Goal: Download file/media

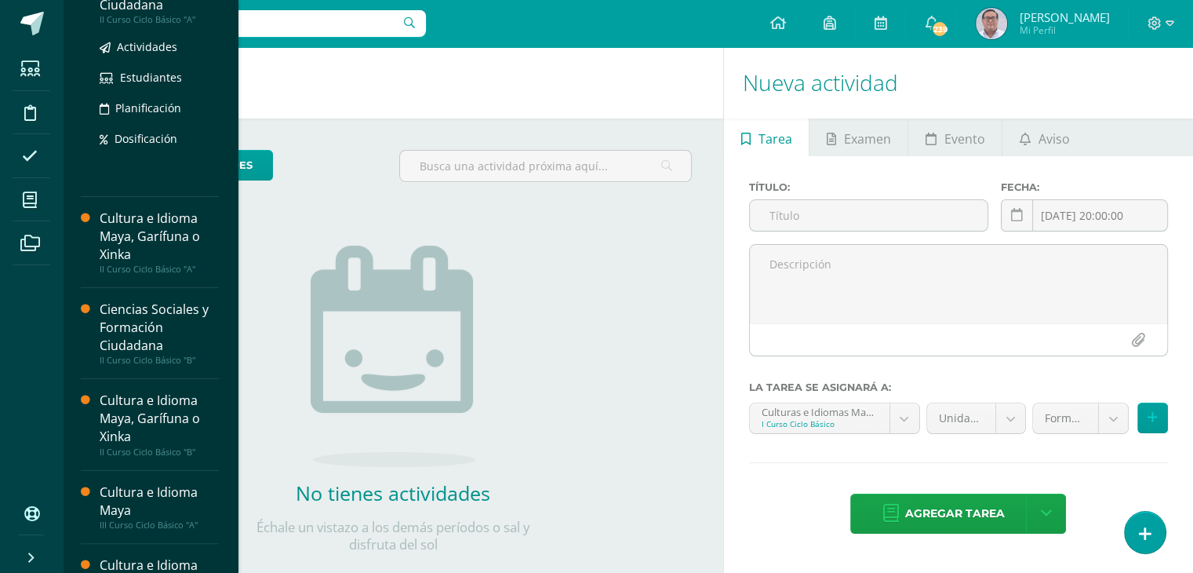
scroll to position [157, 0]
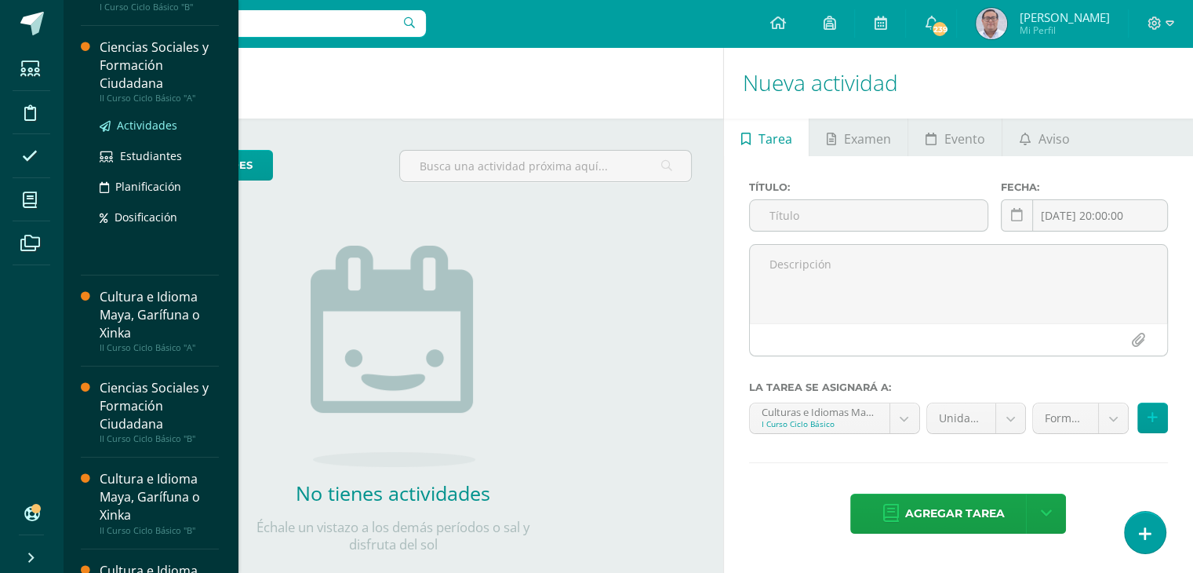
click at [150, 126] on span "Actividades" at bounding box center [147, 125] width 60 height 15
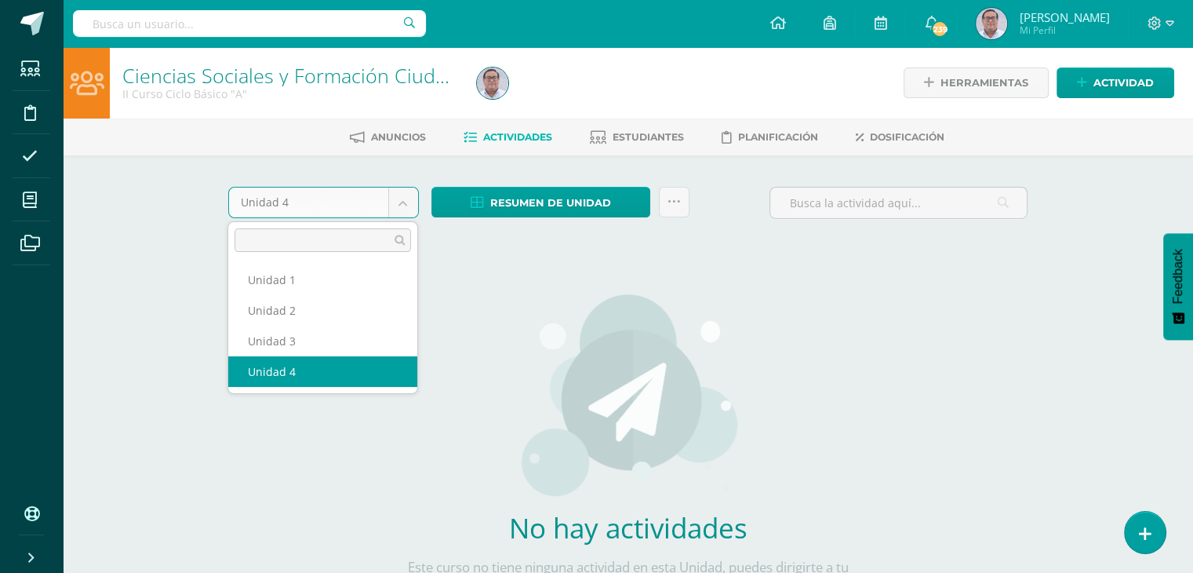
click at [406, 202] on body "Estudiantes Disciplina Asistencia Mis cursos Archivos Soporte Ayuda Reportar un…" at bounding box center [596, 337] width 1193 height 674
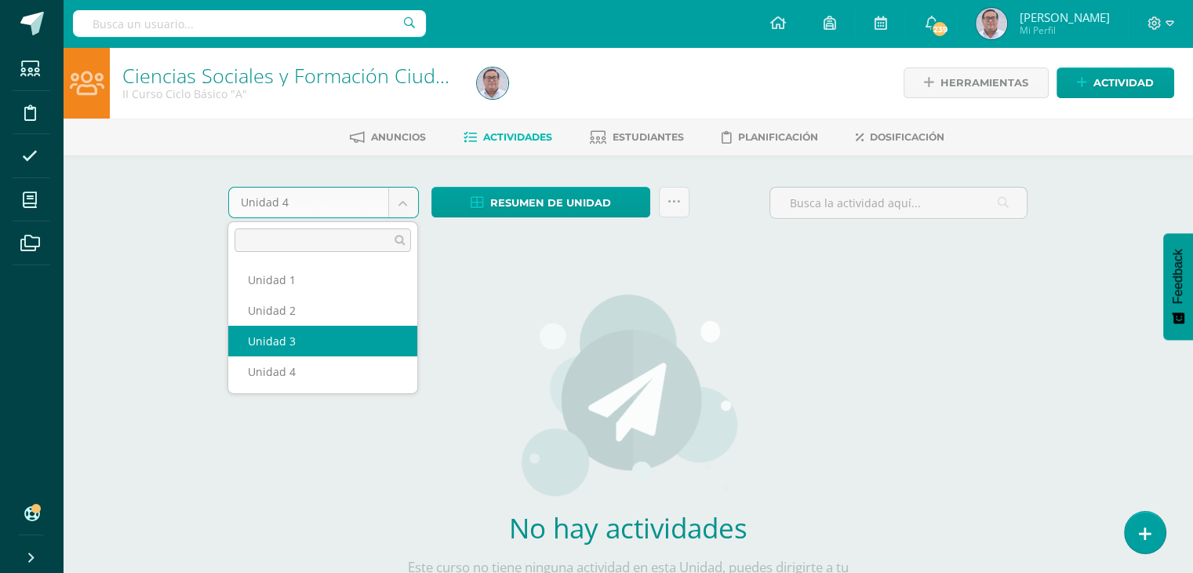
select select "Unidad 3"
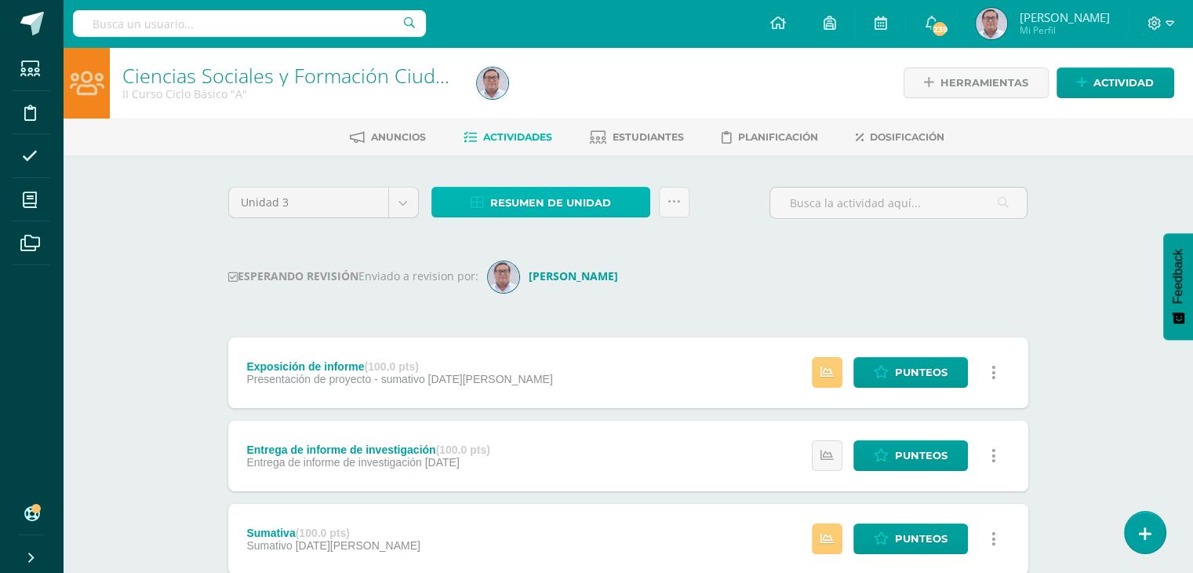
click at [571, 194] on span "Resumen de unidad" at bounding box center [550, 202] width 121 height 29
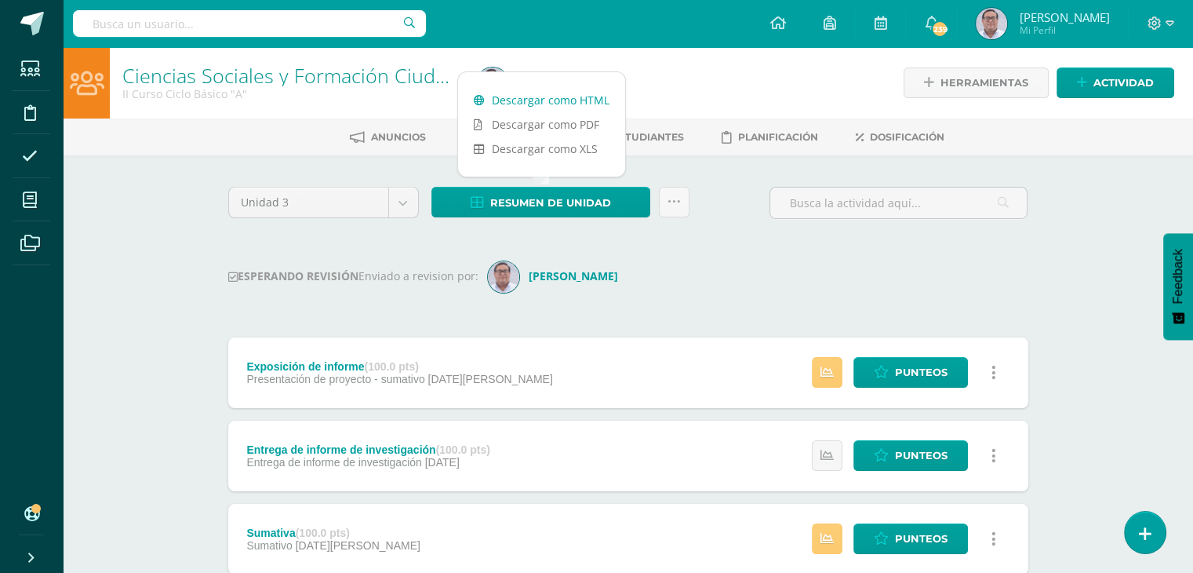
click at [544, 99] on link "Descargar como HTML" at bounding box center [541, 100] width 167 height 24
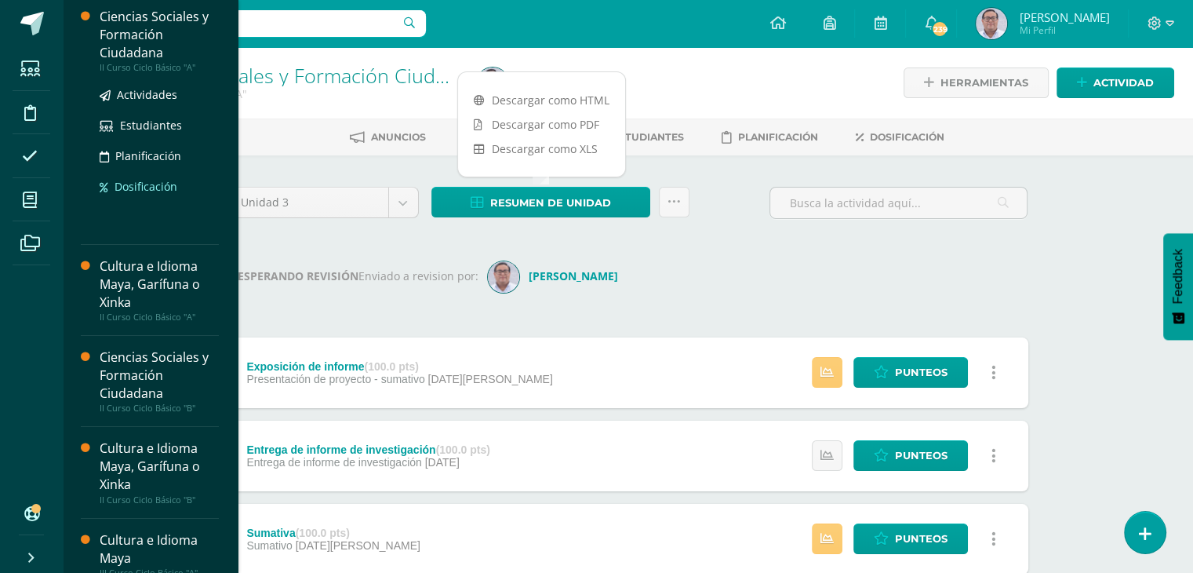
scroll to position [235, 0]
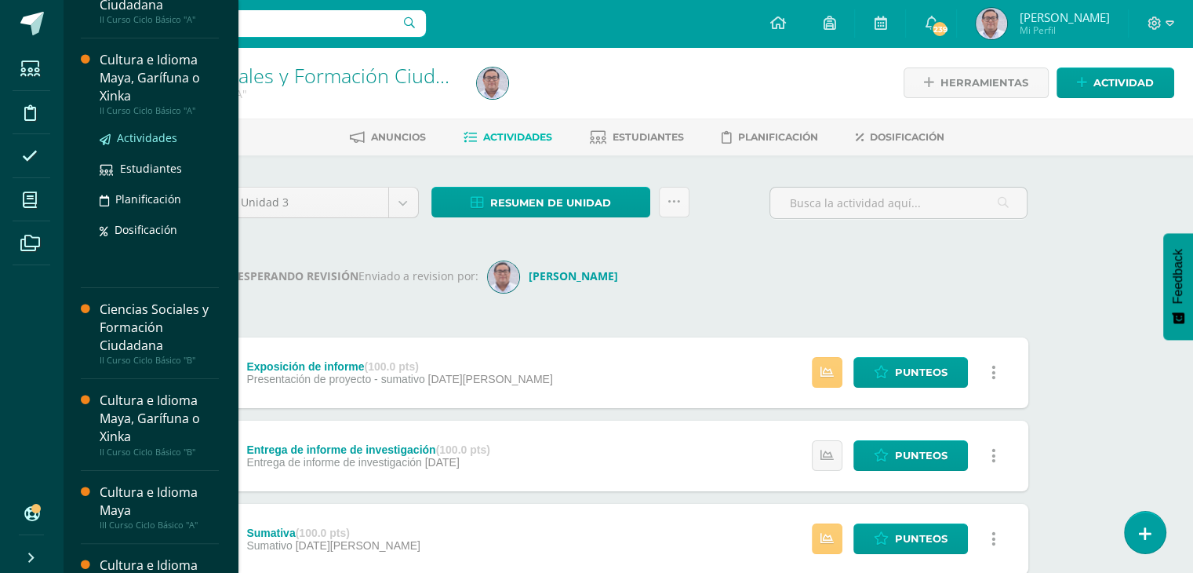
click at [154, 137] on span "Actividades" at bounding box center [147, 137] width 60 height 15
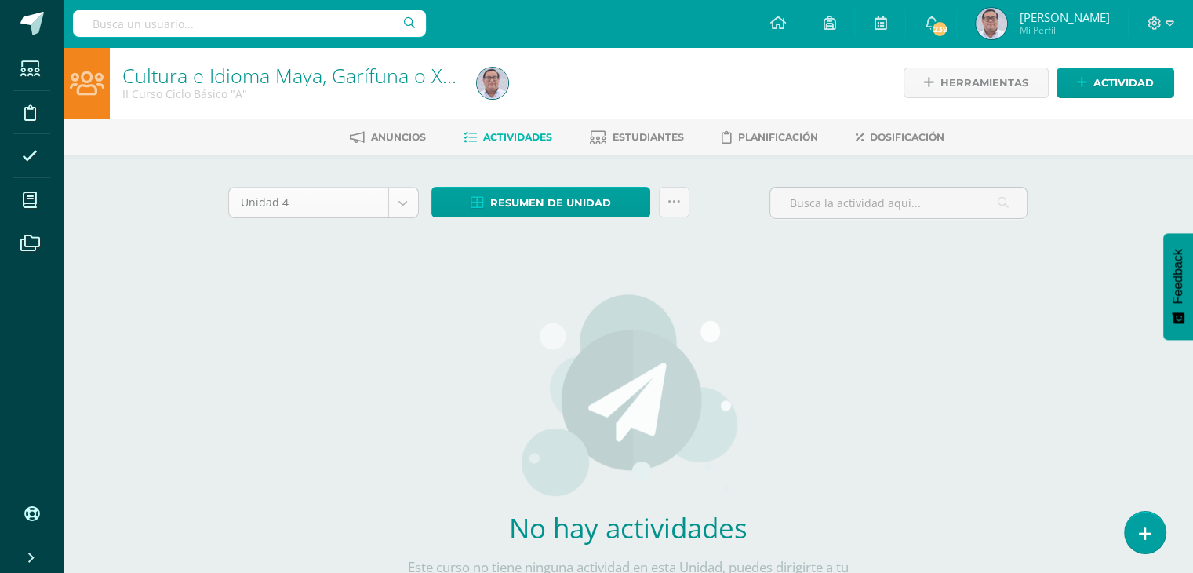
click at [409, 202] on body "Estudiantes Disciplina Asistencia Mis cursos Archivos Soporte Ayuda Reportar un…" at bounding box center [596, 337] width 1193 height 674
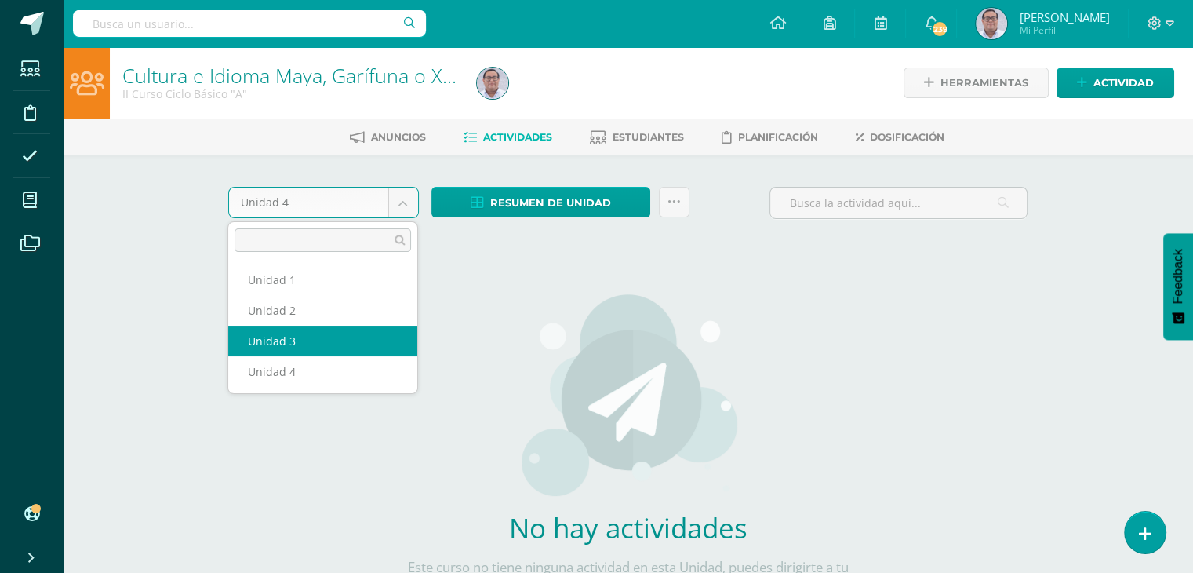
select select "Unidad 3"
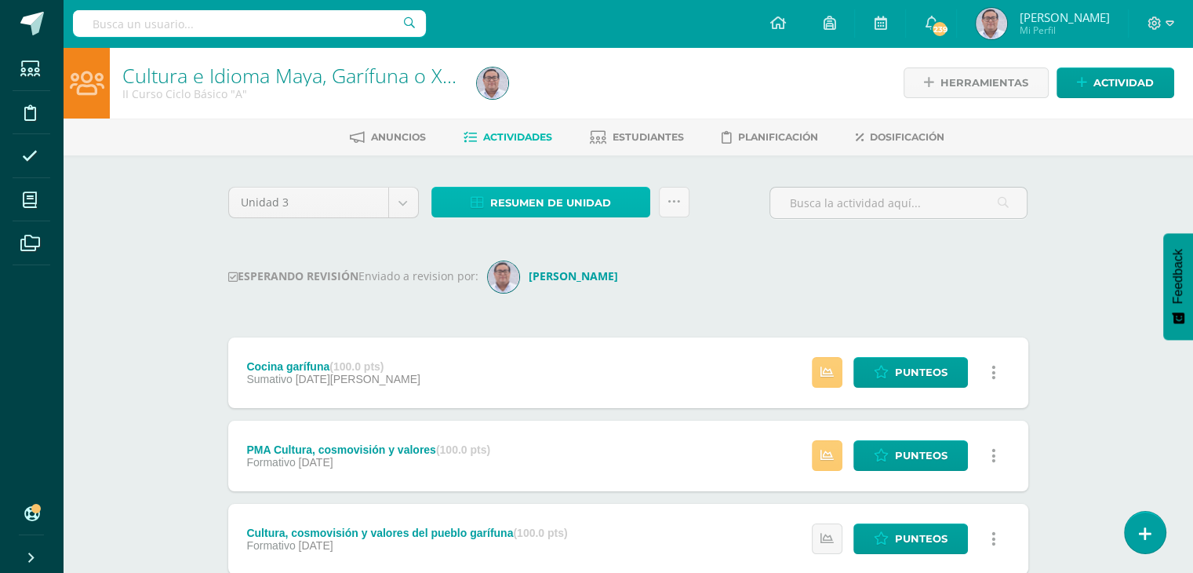
click at [590, 205] on span "Resumen de unidad" at bounding box center [550, 202] width 121 height 29
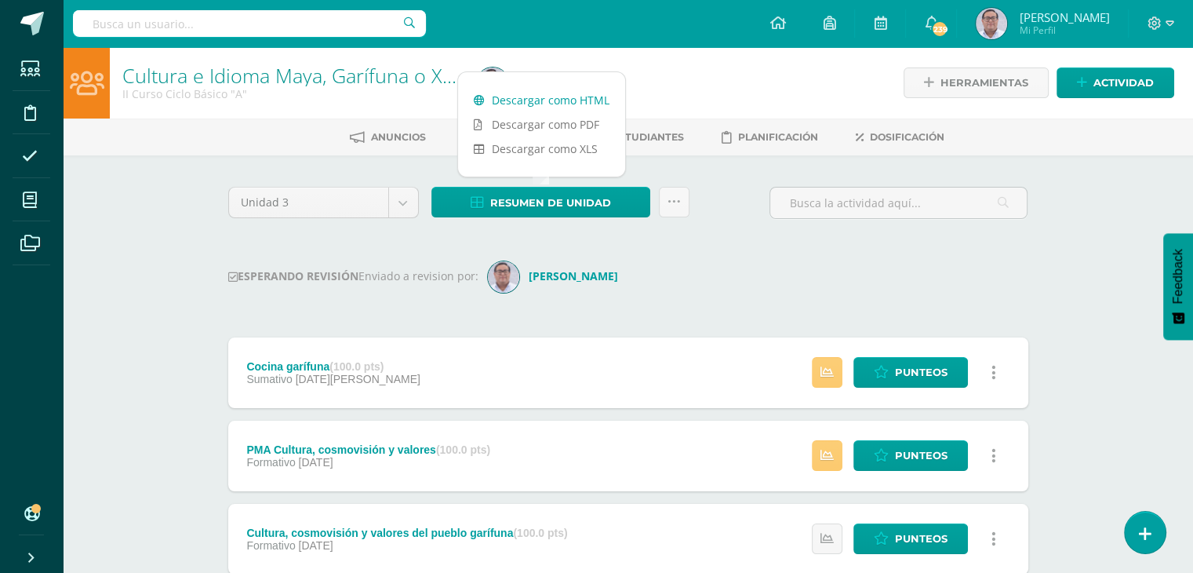
click at [560, 101] on link "Descargar como HTML" at bounding box center [541, 100] width 167 height 24
click at [745, 274] on div "ESPERANDO REVISIÓN Enviado a revision por: [PERSON_NAME]" at bounding box center [628, 276] width 800 height 31
